Goal: Find specific page/section: Find specific page/section

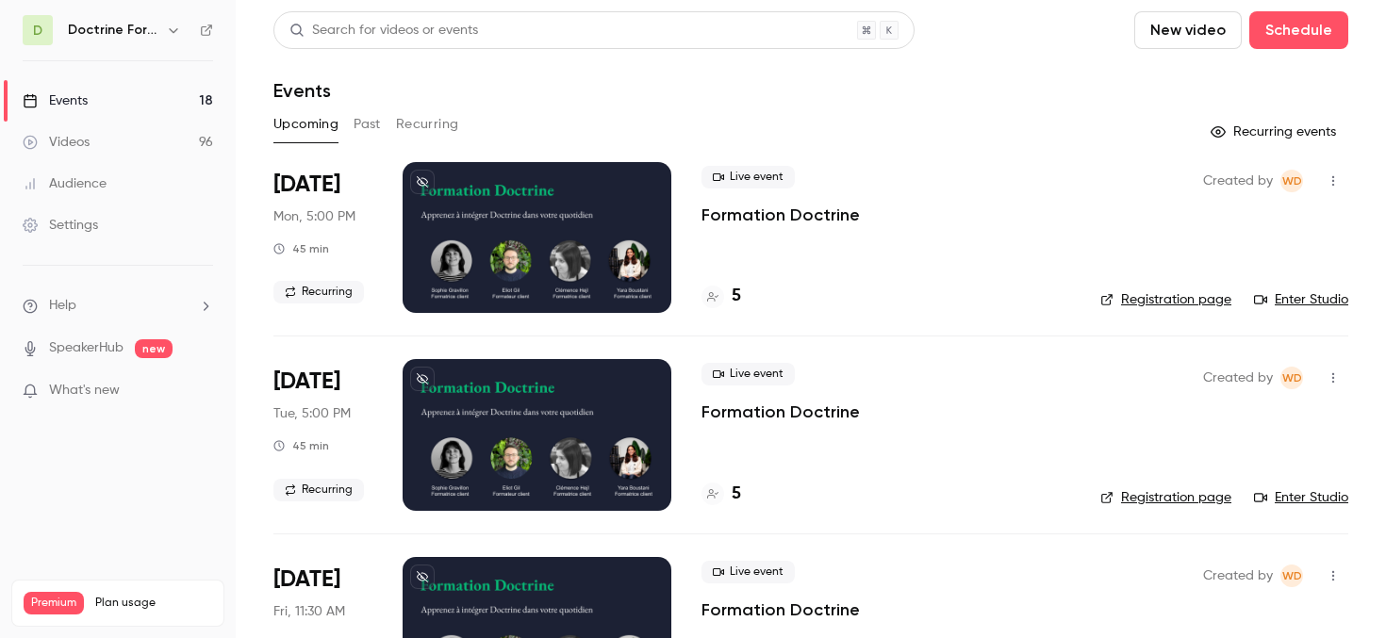
click at [1214, 500] on link "Registration page" at bounding box center [1165, 497] width 131 height 19
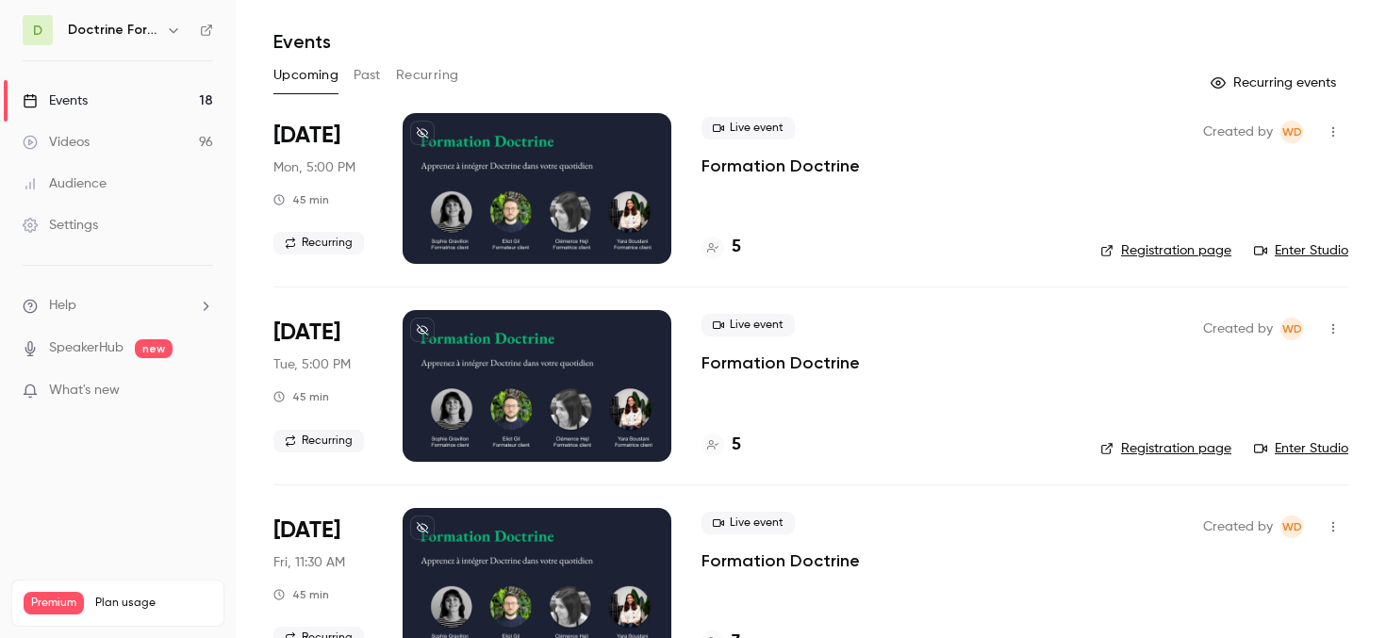
scroll to position [51, 0]
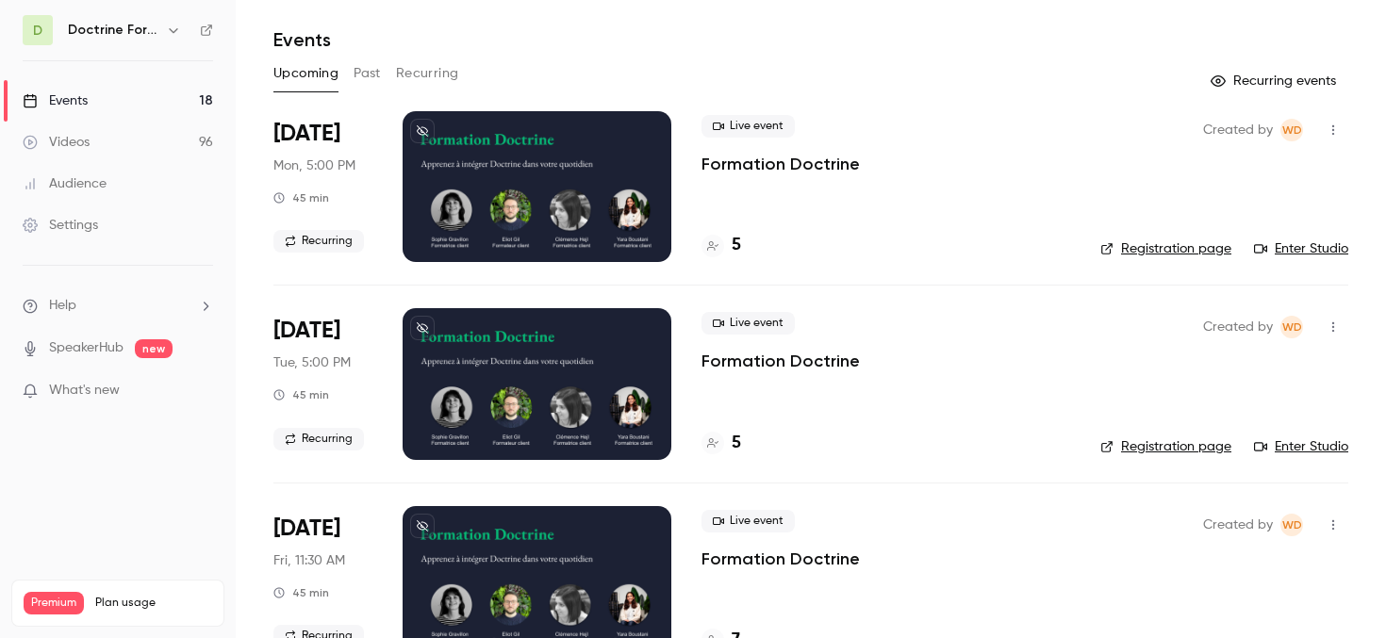
click at [1215, 445] on link "Registration page" at bounding box center [1165, 447] width 131 height 19
